Goal: Communication & Community: Share content

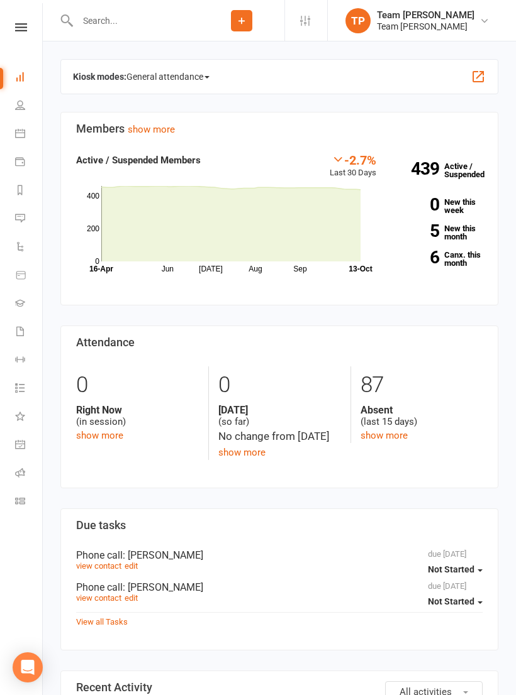
click at [27, 134] on link "Calendar" at bounding box center [29, 135] width 28 height 28
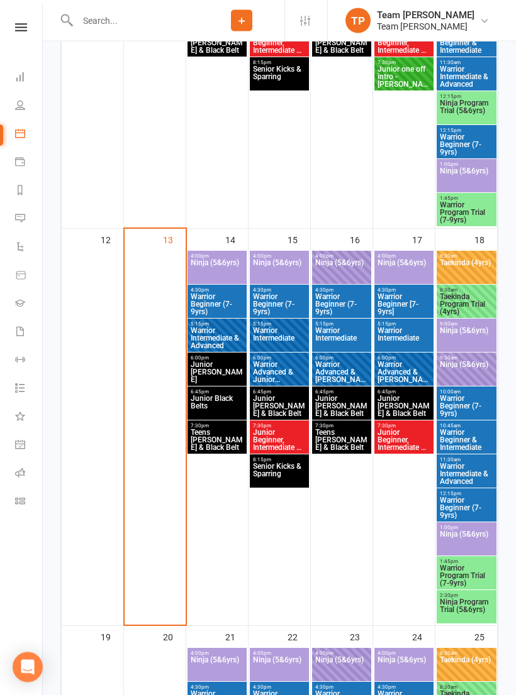
click at [219, 265] on span "Ninja (5&6yrs)" at bounding box center [217, 271] width 54 height 23
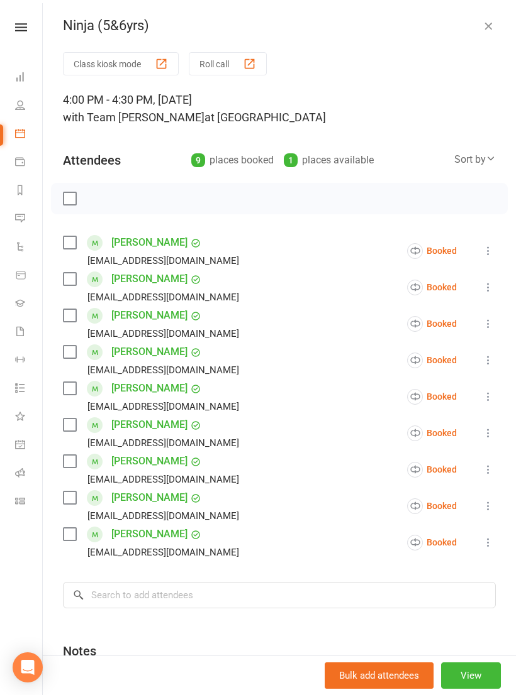
click at [253, 70] on button "Roll call" at bounding box center [228, 63] width 78 height 23
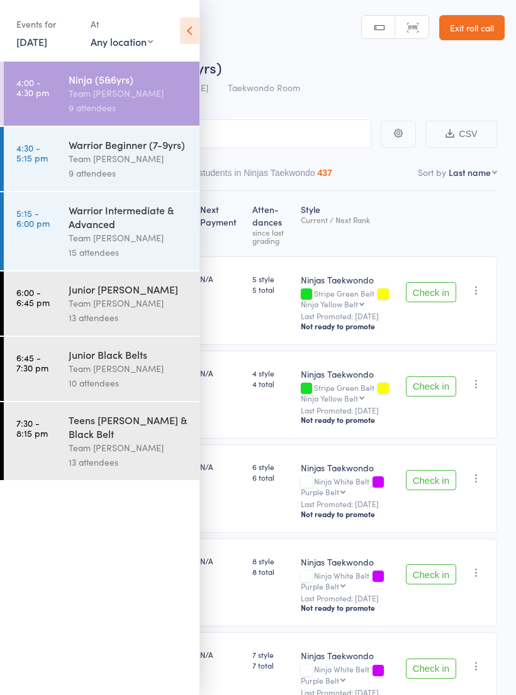
click at [48, 157] on link "4:30 - 5:15 pm Warrior Beginner (7-9yrs) Team [PERSON_NAME] 9 attendees" at bounding box center [102, 159] width 196 height 64
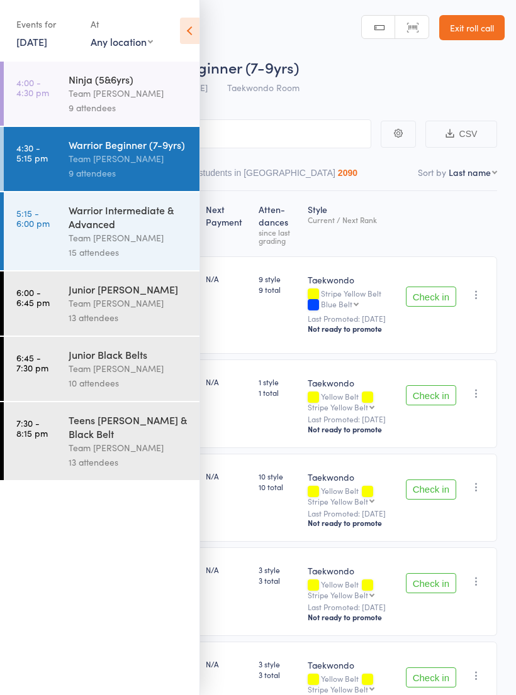
click at [191, 26] on icon at bounding box center [189, 31] width 19 height 26
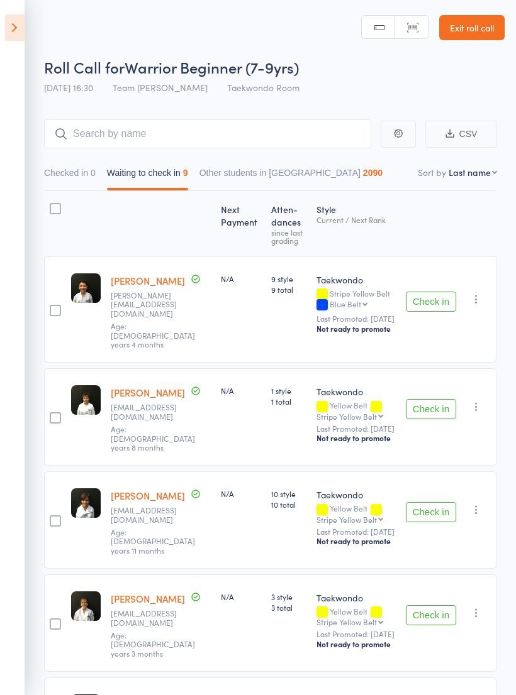
click at [79, 358] on div "Next Payment Atten­dances since last grading Style Current / Next Rank edit Max…" at bounding box center [270, 705] width 453 height 1029
click at [49, 463] on div "Next Payment Atten­dances since last grading Style Current / Next Rank edit Max…" at bounding box center [270, 705] width 453 height 1029
click at [6, 23] on icon at bounding box center [14, 27] width 19 height 26
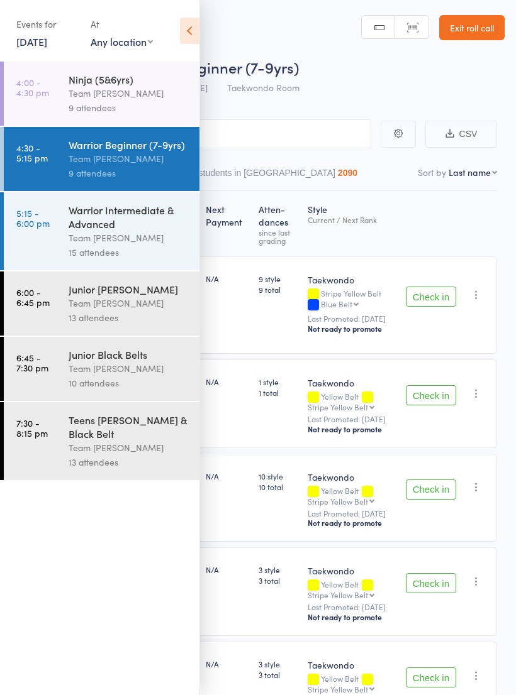
click at [70, 245] on div "Team [PERSON_NAME]" at bounding box center [129, 238] width 120 height 14
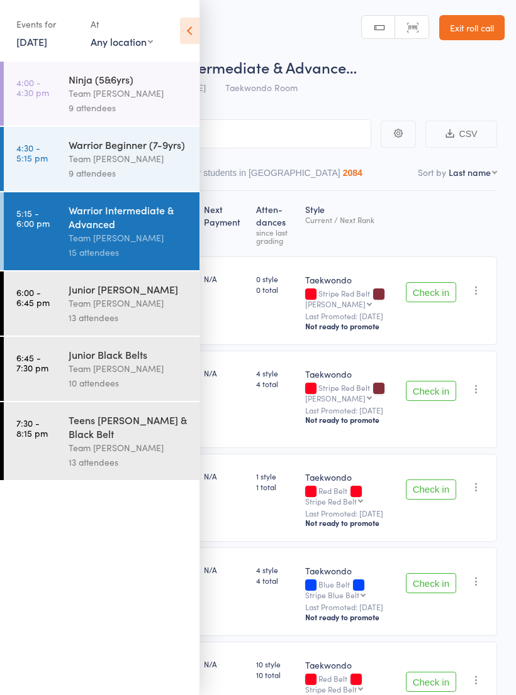
click at [475, 175] on select "First name Last name Birthday [DATE]? Behind on payments? Check in time Next pa…" at bounding box center [472, 172] width 48 height 13
select select "10"
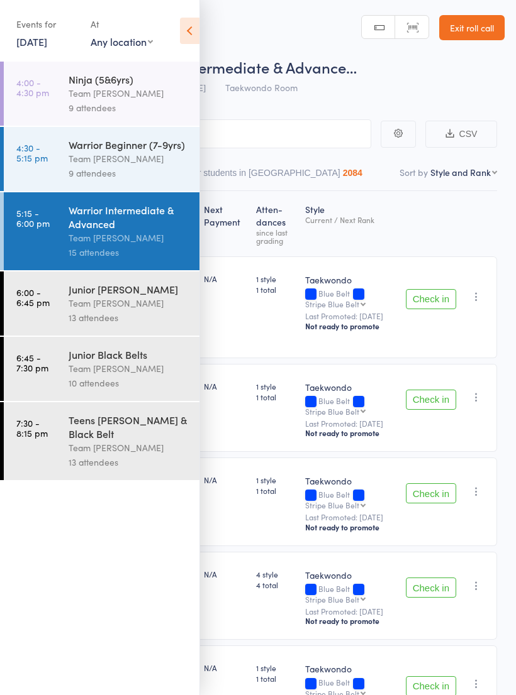
click at [184, 38] on icon at bounding box center [189, 31] width 19 height 26
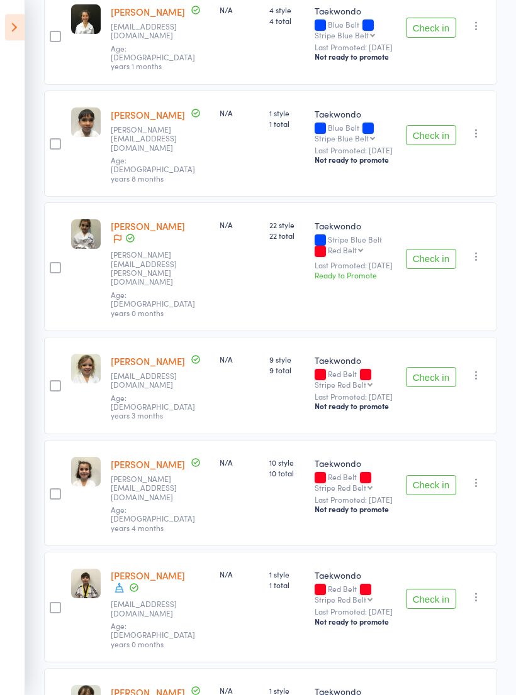
scroll to position [592, 0]
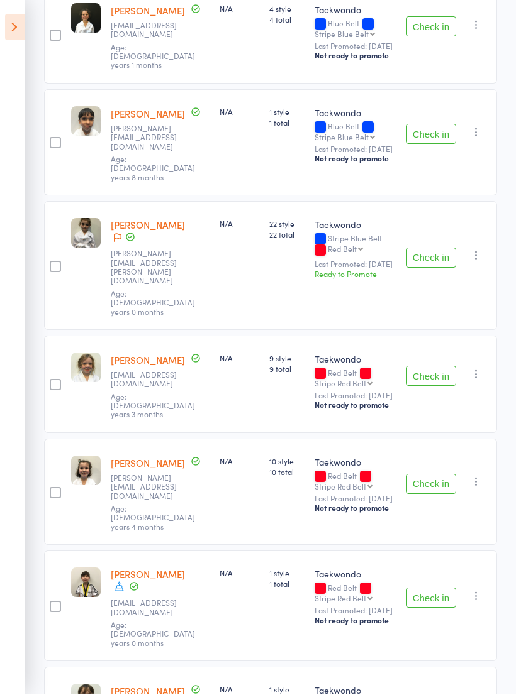
click at [8, 371] on aside "Events for [DATE] [DATE] [DATE] Sun Mon Tue Wed Thu Fri Sat 40 28 29 30 01 02 0…" at bounding box center [12, 347] width 25 height 695
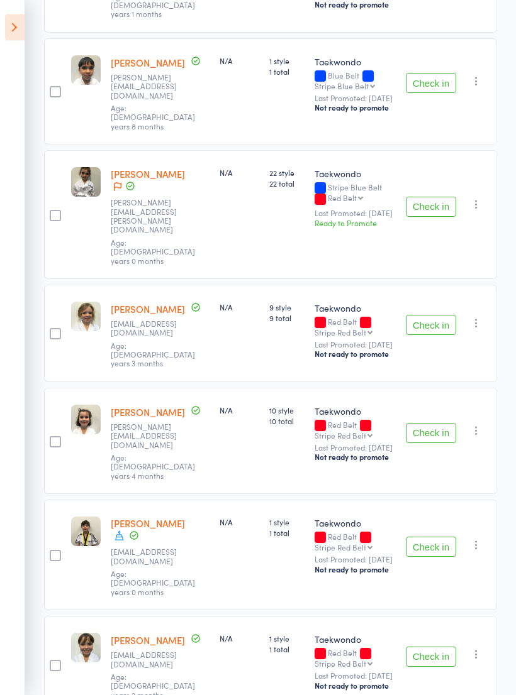
scroll to position [644, 0]
click at [3, 375] on aside "Events for [DATE] [DATE] [DATE] Sun Mon Tue Wed Thu Fri Sat 40 28 29 30 01 02 0…" at bounding box center [12, 347] width 25 height 695
click at [6, 384] on aside "Events for [DATE] [DATE] [DATE] Sun Mon Tue Wed Thu Fri Sat 40 28 29 30 01 02 0…" at bounding box center [12, 347] width 25 height 695
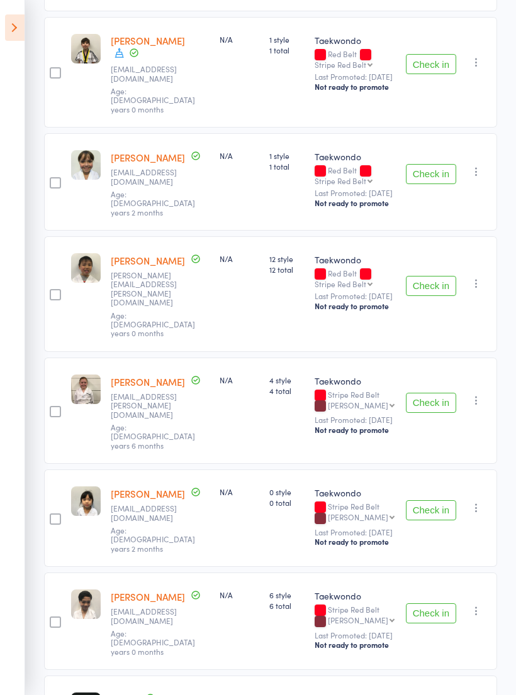
scroll to position [1142, 0]
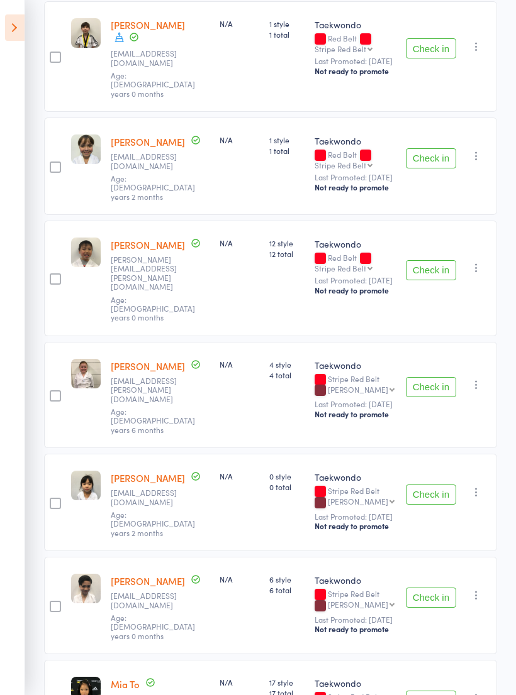
click at [22, 25] on icon at bounding box center [14, 27] width 19 height 26
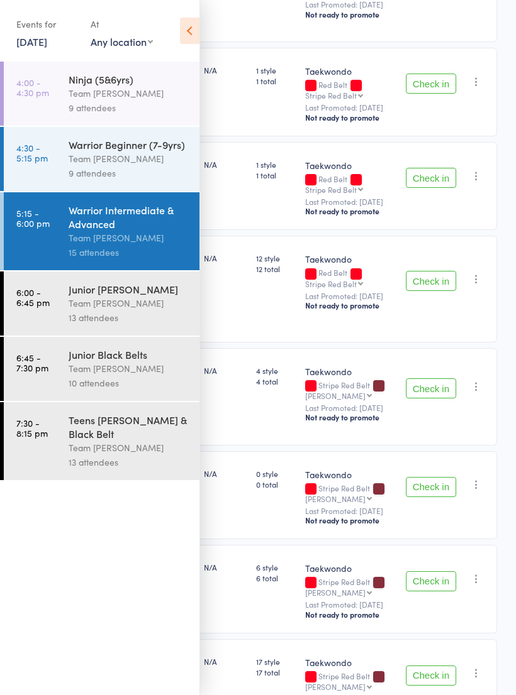
click at [114, 302] on div "Team [PERSON_NAME]" at bounding box center [129, 303] width 120 height 14
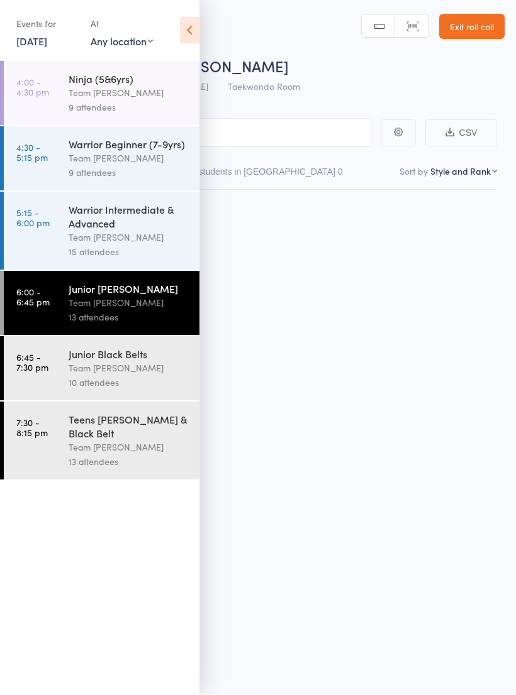
scroll to position [9, 0]
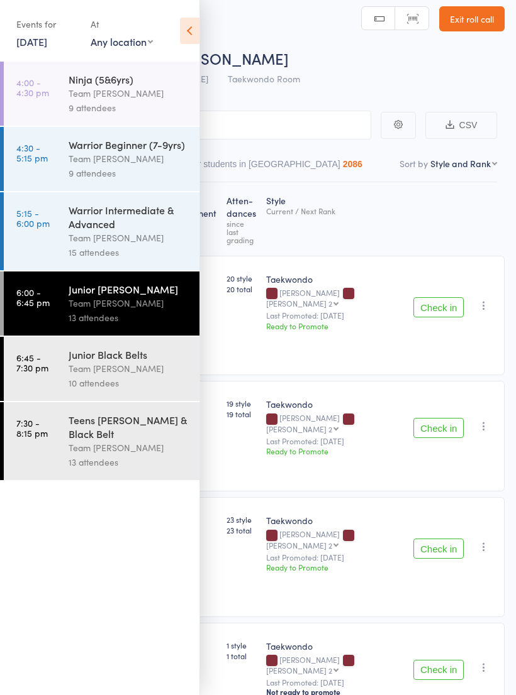
click at [190, 28] on icon at bounding box center [189, 31] width 19 height 26
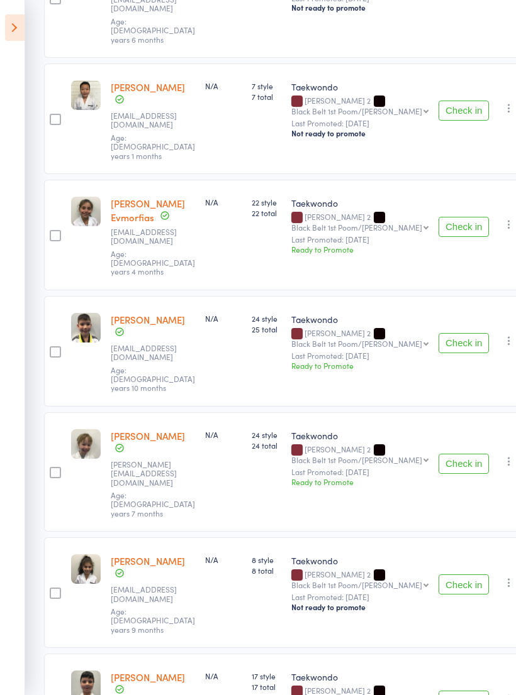
scroll to position [821, 0]
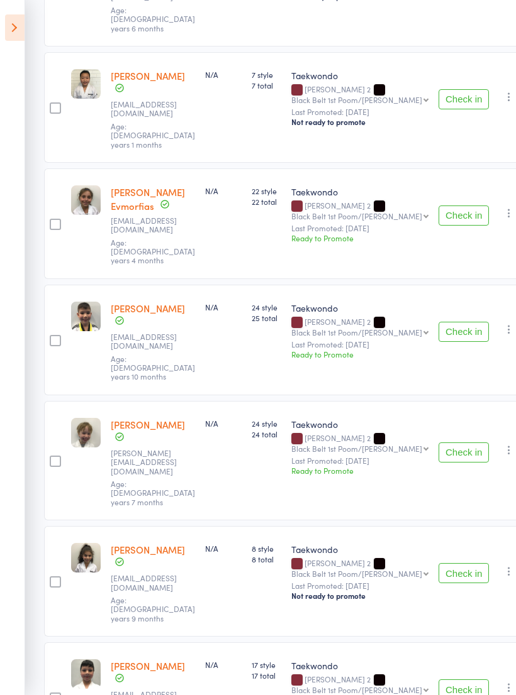
click at [6, 26] on icon at bounding box center [14, 27] width 19 height 26
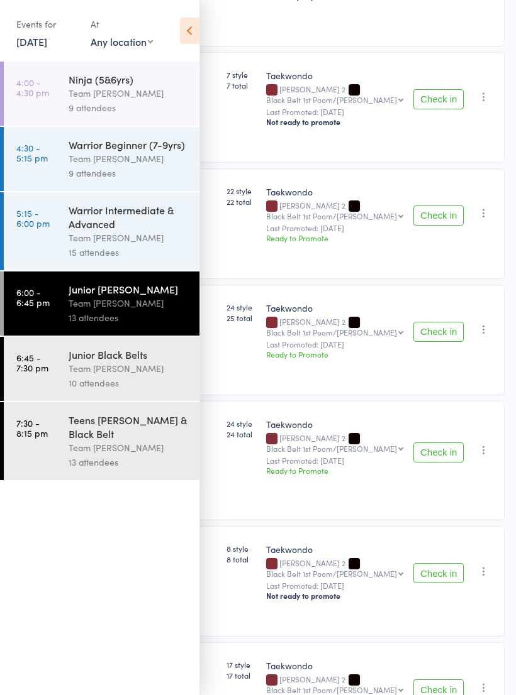
click at [104, 370] on div "Team [PERSON_NAME]" at bounding box center [129, 368] width 120 height 14
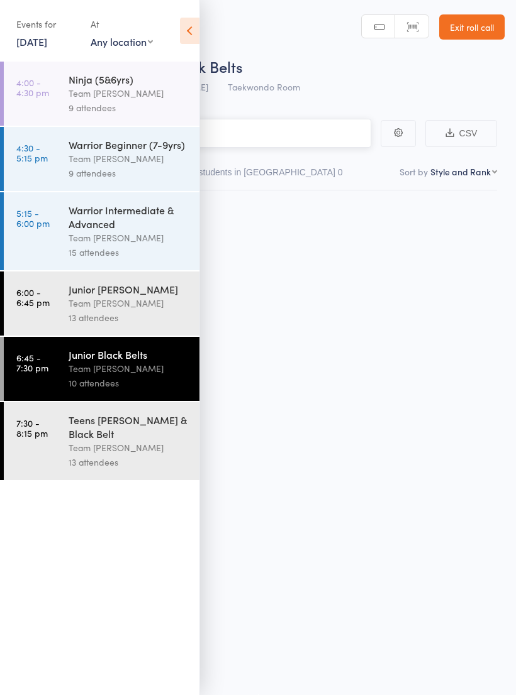
scroll to position [9, 0]
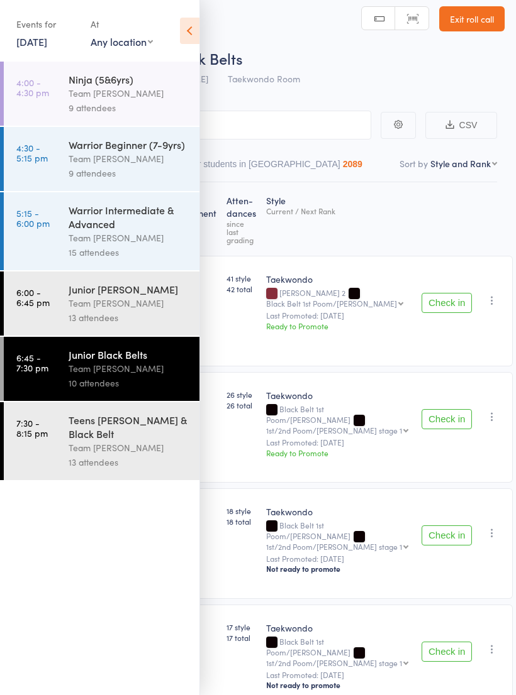
click at [101, 375] on div "Team [PERSON_NAME]" at bounding box center [129, 368] width 120 height 14
click at [180, 39] on icon at bounding box center [189, 31] width 19 height 26
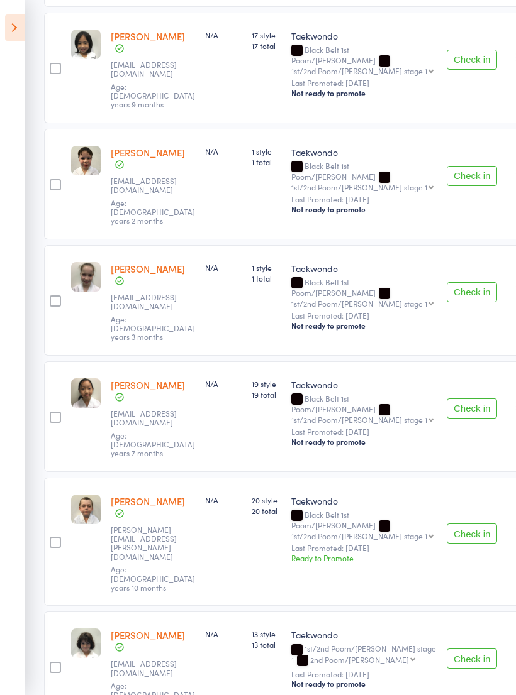
scroll to position [620, 0]
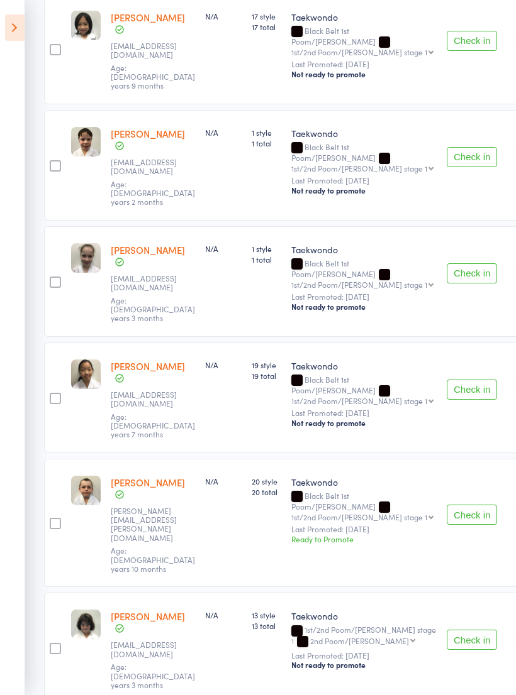
click at [14, 23] on icon at bounding box center [14, 27] width 19 height 26
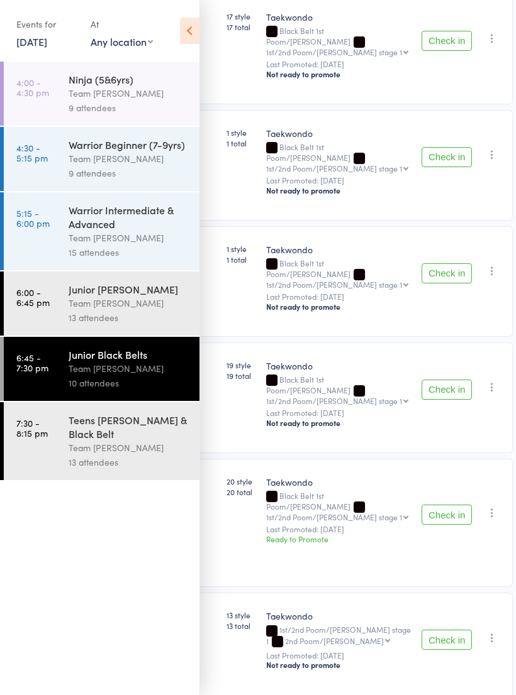
scroll to position [538, 0]
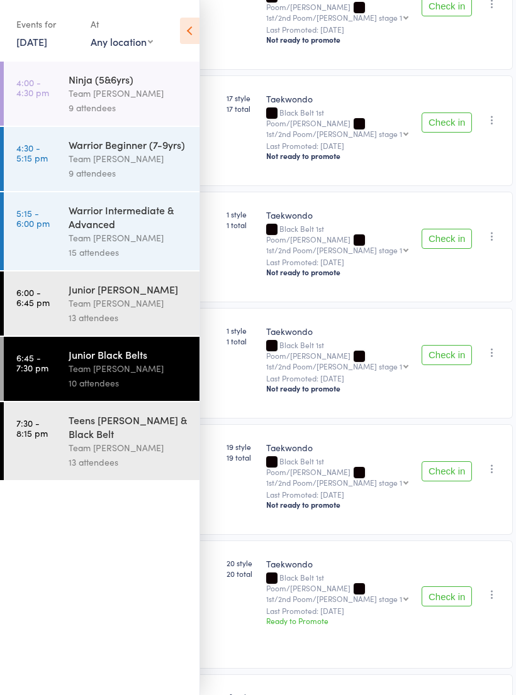
click at [104, 441] on div "Teens [PERSON_NAME] & Black Belt" at bounding box center [129, 427] width 120 height 28
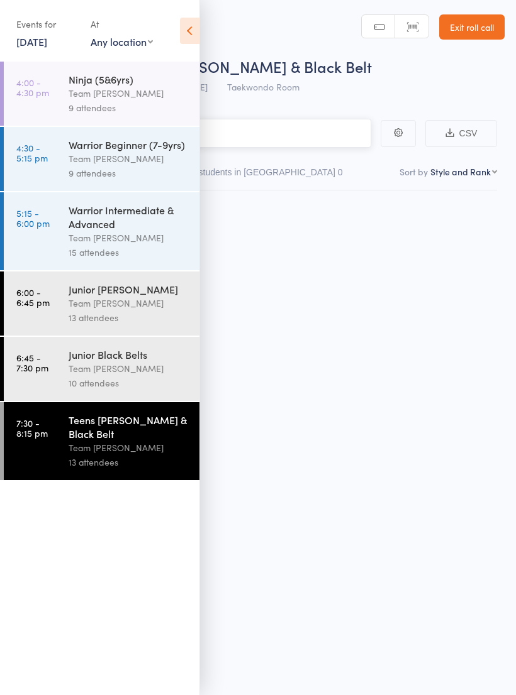
scroll to position [9, 0]
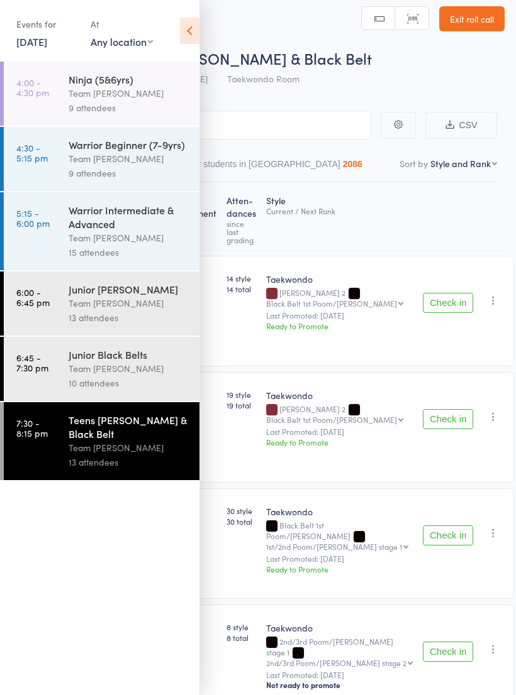
click at [187, 40] on icon at bounding box center [189, 31] width 19 height 26
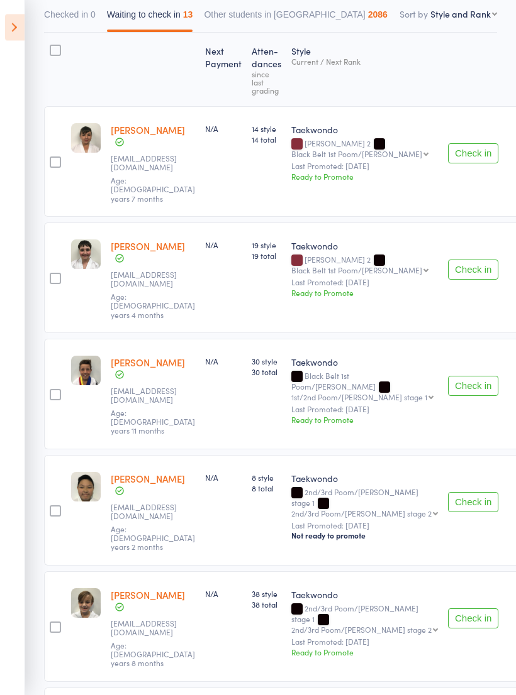
scroll to position [155, 0]
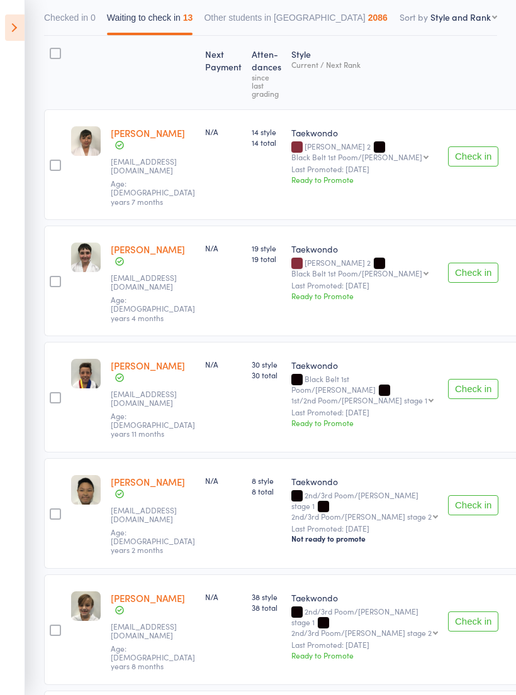
click at [170, 592] on link "[PERSON_NAME]" at bounding box center [148, 598] width 74 height 13
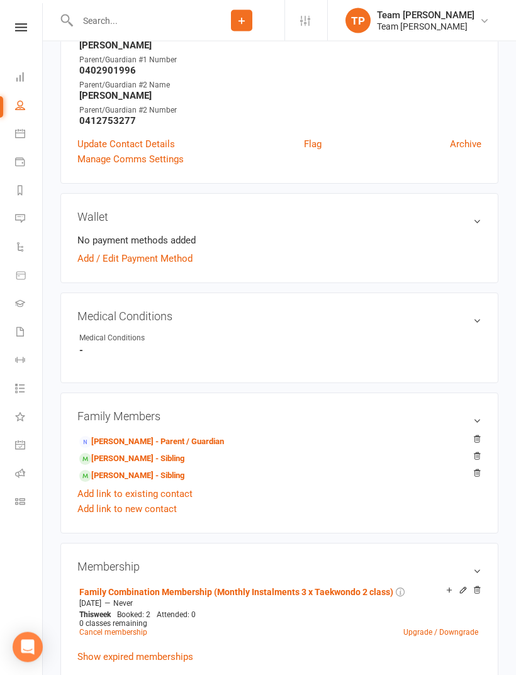
scroll to position [409, 0]
click at [218, 441] on link "Dennis Damjanovic - Parent / Guardian" at bounding box center [151, 441] width 145 height 13
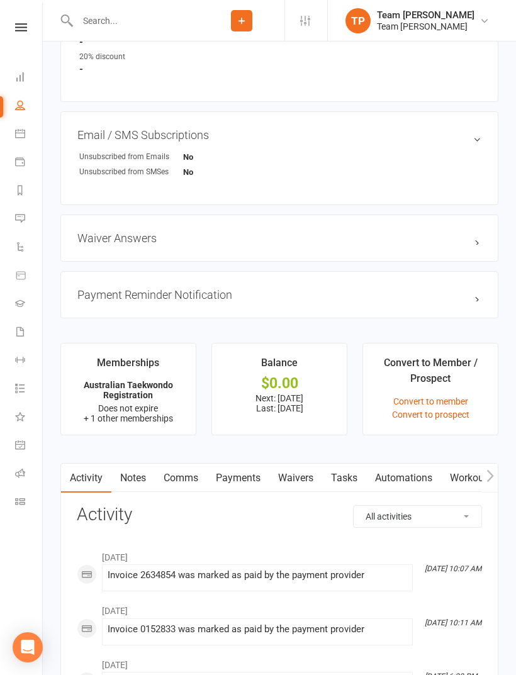
scroll to position [1117, 0]
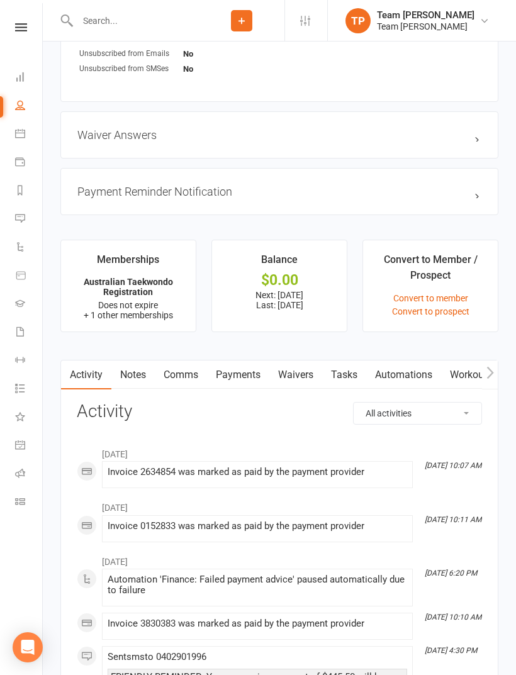
click at [187, 380] on link "Comms" at bounding box center [181, 374] width 52 height 29
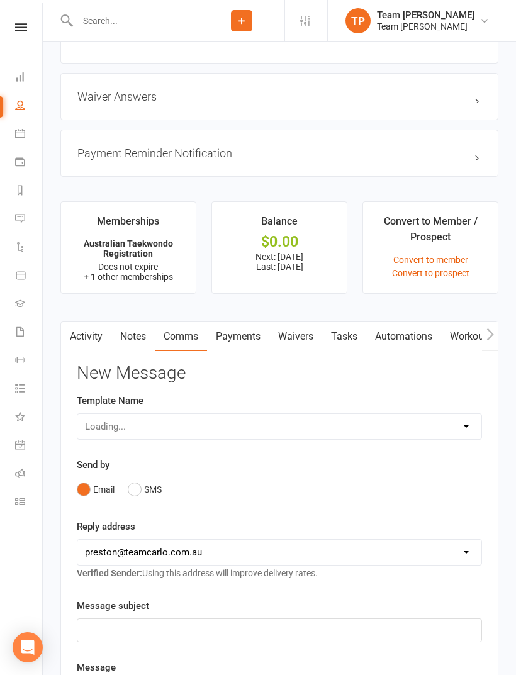
scroll to position [1157, 0]
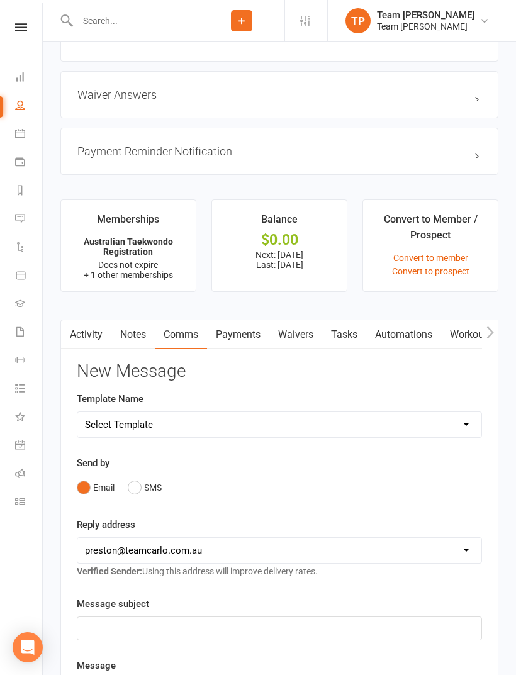
click at [465, 425] on select "Select Template [Email] Ambassador Program Member Email [SMS] Direct Debit - AT…" at bounding box center [279, 424] width 404 height 25
select select "21"
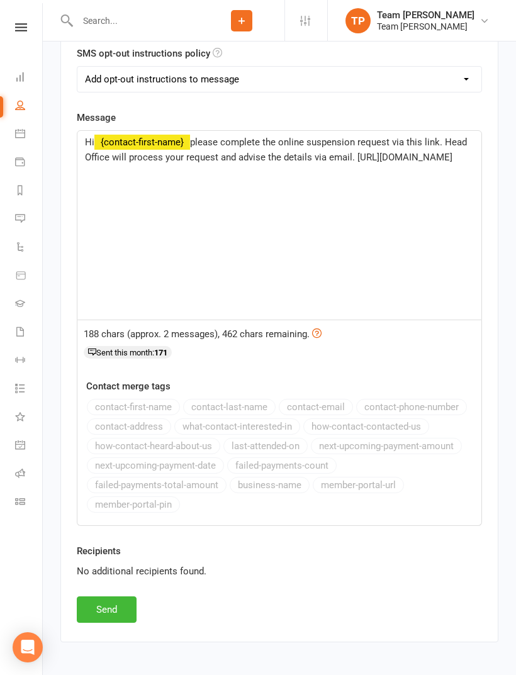
scroll to position [1635, 0]
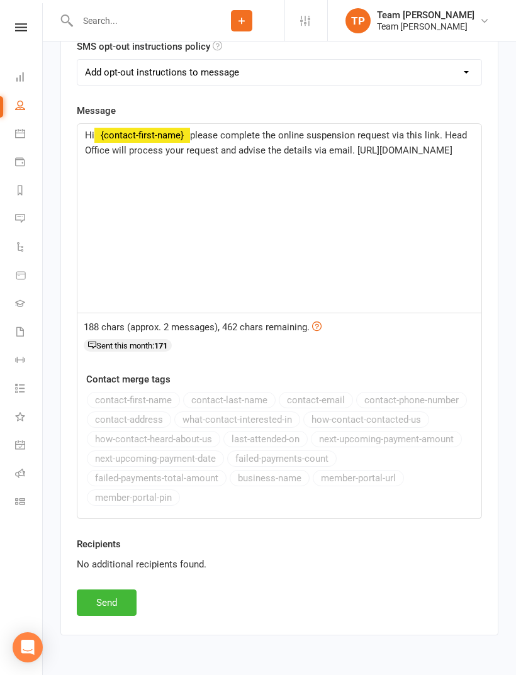
click at [114, 600] on button "Send" at bounding box center [107, 602] width 60 height 26
select select
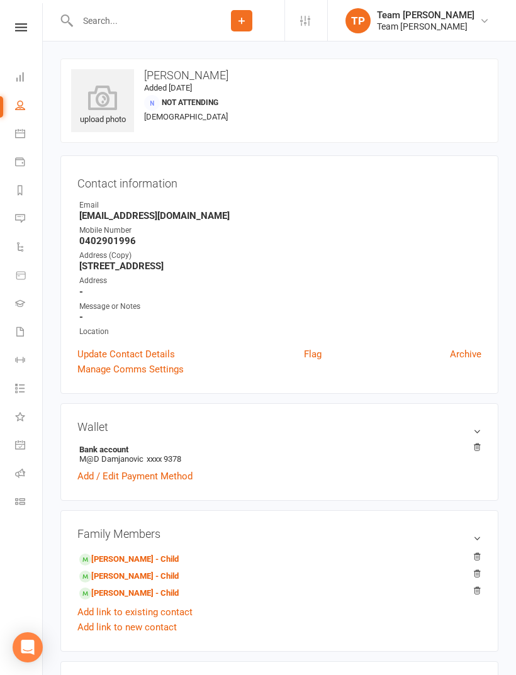
scroll to position [0, 0]
click at [150, 558] on link "Evan Damjanovic - Child" at bounding box center [128, 559] width 99 height 13
